Goal: Check status: Check status

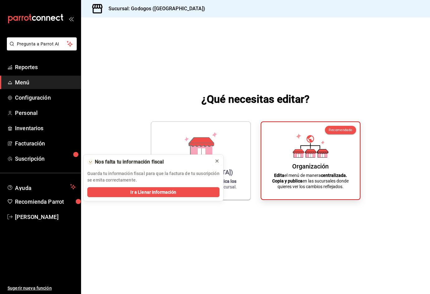
click at [217, 161] on icon at bounding box center [216, 161] width 5 height 5
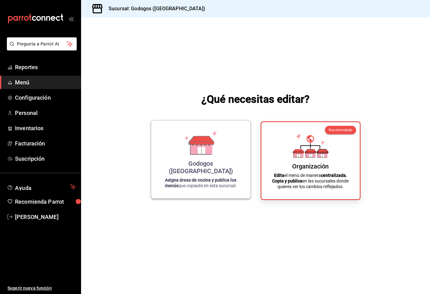
click at [181, 146] on div "Godogos ([GEOGRAPHIC_DATA]) Asigna áreas de cocina y publica los menús que copi…" at bounding box center [201, 160] width 84 height 68
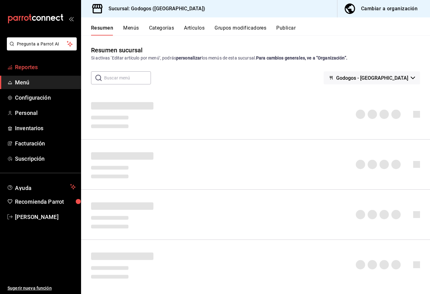
click at [45, 67] on span "Reportes" at bounding box center [45, 67] width 61 height 8
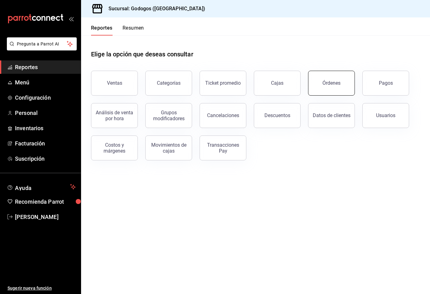
click at [325, 85] on div "Órdenes" at bounding box center [331, 83] width 18 height 6
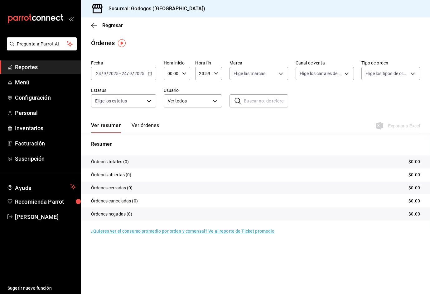
click at [149, 74] on icon "button" at bounding box center [150, 73] width 4 height 4
click at [124, 162] on span "Rango de fechas" at bounding box center [120, 162] width 48 height 7
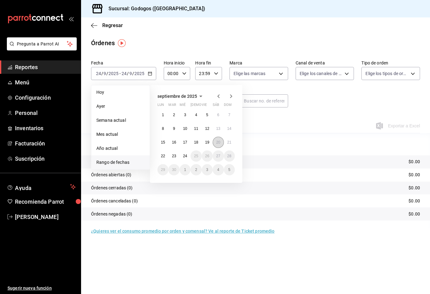
click at [216, 140] on abbr "20" at bounding box center [218, 142] width 4 height 4
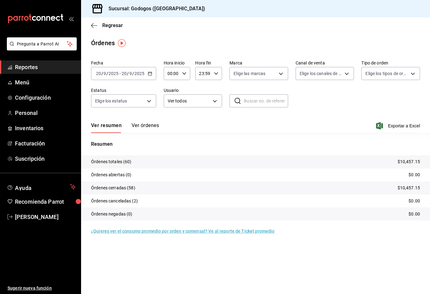
click at [147, 123] on button "Ver órdenes" at bounding box center [144, 127] width 27 height 11
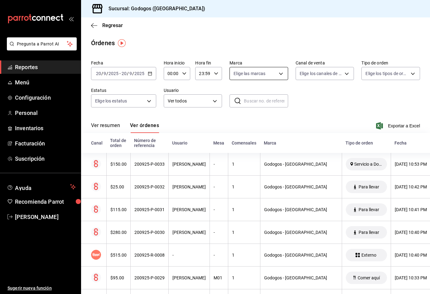
click at [279, 74] on body "Pregunta a Parrot AI Reportes Menú Configuración Personal Inventarios Facturaci…" at bounding box center [215, 154] width 430 height 308
click at [377, 75] on div at bounding box center [215, 147] width 430 height 294
click at [377, 75] on body "Pregunta a Parrot AI Reportes Menú Configuración Personal Inventarios Facturaci…" at bounding box center [215, 154] width 430 height 308
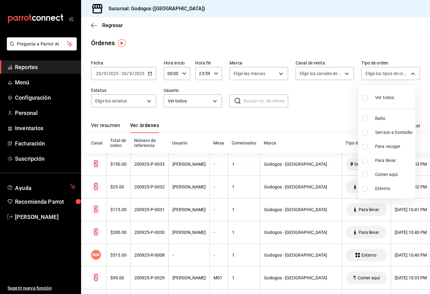
click at [296, 74] on div at bounding box center [215, 147] width 430 height 294
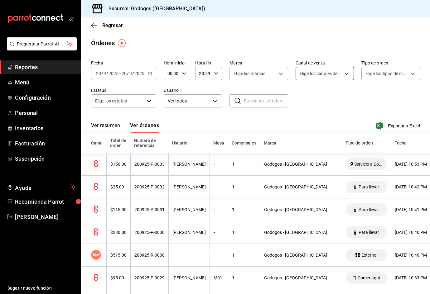
click at [307, 74] on body "Pregunta a Parrot AI Reportes Menú Configuración Personal Inventarios Facturaci…" at bounding box center [215, 154] width 430 height 308
click at [319, 134] on span "Uber Eats" at bounding box center [328, 132] width 37 height 7
type input "UBER_EATS"
checkbox input "true"
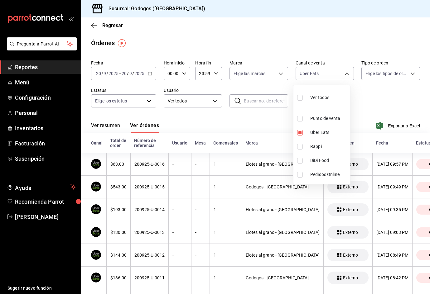
click at [274, 72] on div at bounding box center [215, 147] width 430 height 294
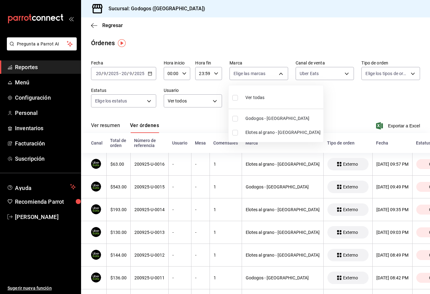
click at [274, 72] on body "Pregunta a Parrot AI Reportes Menú Configuración Personal Inventarios Facturaci…" at bounding box center [215, 154] width 430 height 308
click at [266, 118] on span "Godogos - [GEOGRAPHIC_DATA]" at bounding box center [282, 118] width 75 height 7
type input "f88750bd-a363-4eea-a372-f4e82ed3d2a9"
checkbox input "true"
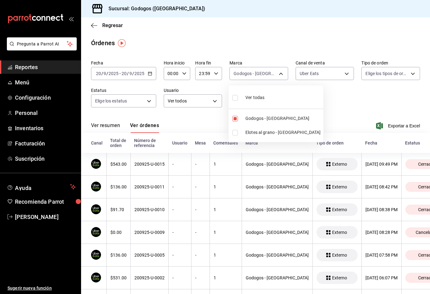
click at [376, 78] on div at bounding box center [215, 147] width 430 height 294
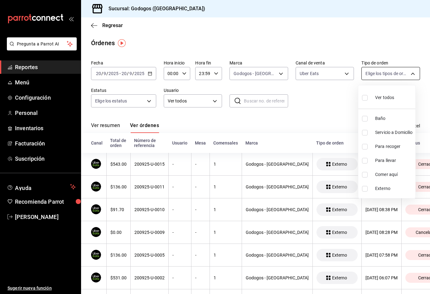
click at [376, 78] on body "Pregunta a Parrot AI Reportes Menú Configuración Personal Inventarios Facturaci…" at bounding box center [215, 154] width 430 height 308
click at [350, 50] on div at bounding box center [215, 147] width 430 height 294
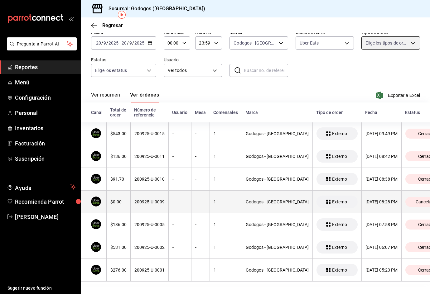
scroll to position [36, 0]
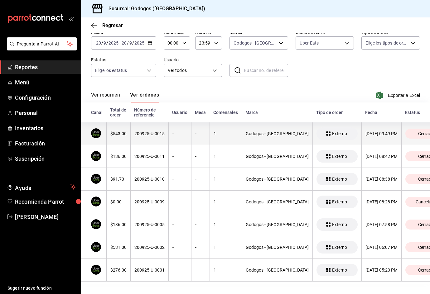
click at [273, 131] on div "Godogos - [GEOGRAPHIC_DATA]" at bounding box center [276, 133] width 63 height 5
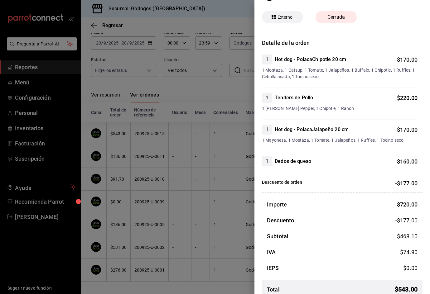
scroll to position [29, 0]
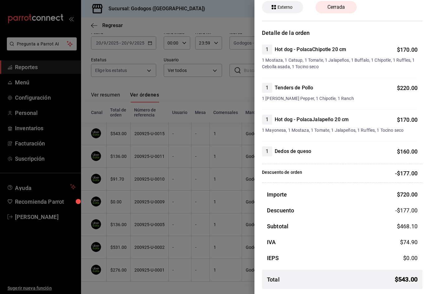
click at [143, 150] on div at bounding box center [215, 147] width 430 height 294
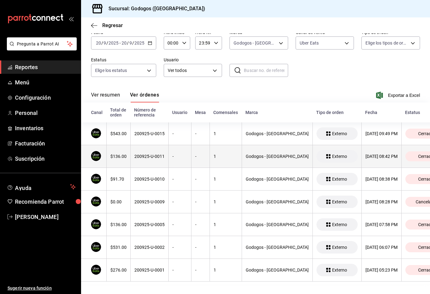
click at [143, 154] on div "200925-U-0011" at bounding box center [149, 156] width 30 height 5
